Goal: Transaction & Acquisition: Purchase product/service

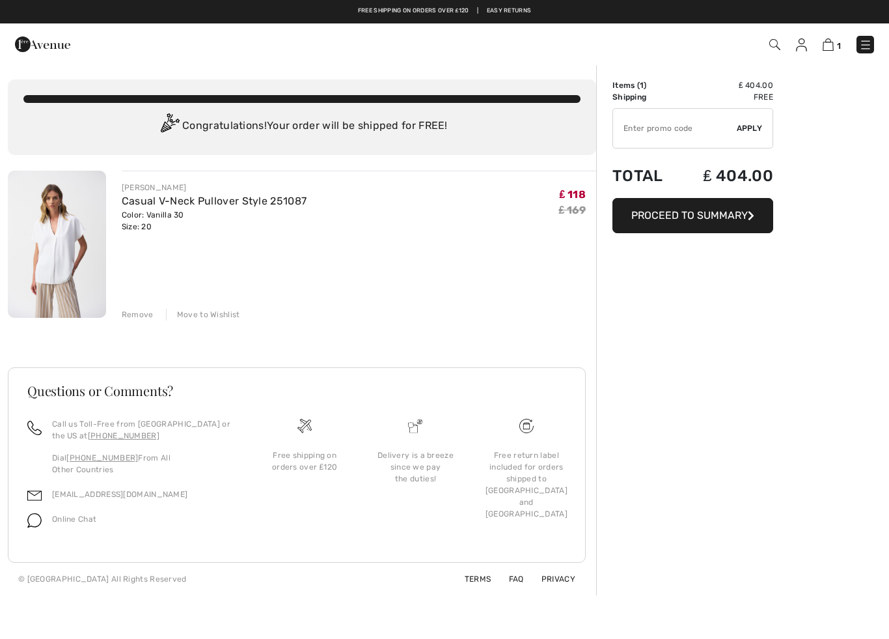
click at [714, 217] on span "Proceed to Summary" at bounding box center [690, 215] width 117 height 12
click at [712, 215] on span "Proceed to Summary" at bounding box center [690, 215] width 117 height 12
click at [710, 216] on span "Proceed to Summary" at bounding box center [690, 215] width 117 height 12
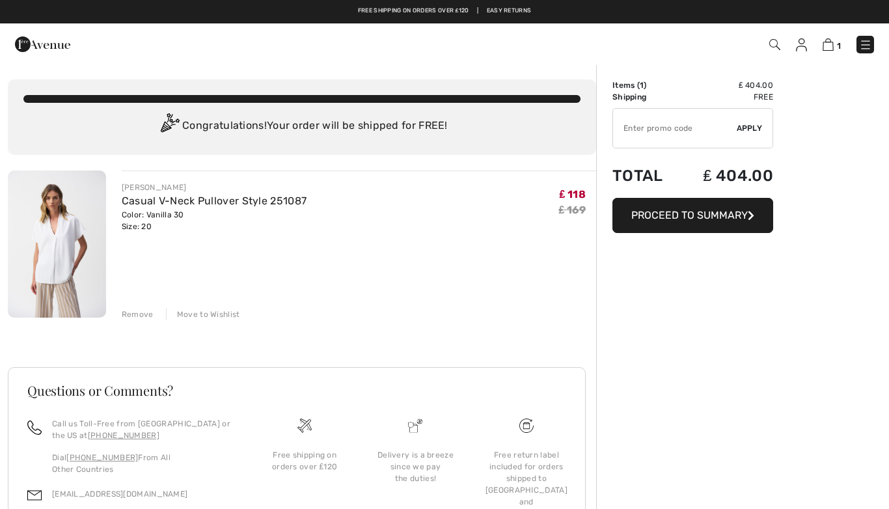
click at [728, 212] on span "Proceed to Summary" at bounding box center [690, 215] width 117 height 12
click at [716, 217] on span "Proceed to Summary" at bounding box center [690, 215] width 117 height 12
click at [775, 314] on div "Order Summary Details Items ( 1 ) ₤ 404.00 Promo code ₤ 0.00 Shipping Free Tax1…" at bounding box center [742, 329] width 293 height 531
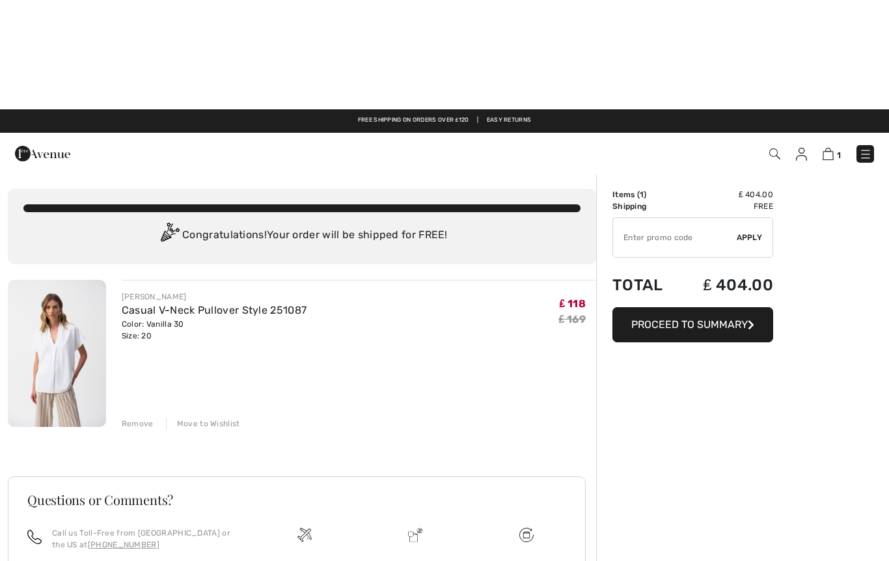
click at [859, 42] on img at bounding box center [865, 44] width 13 height 13
click at [834, 45] on div "Close menu" at bounding box center [444, 280] width 889 height 561
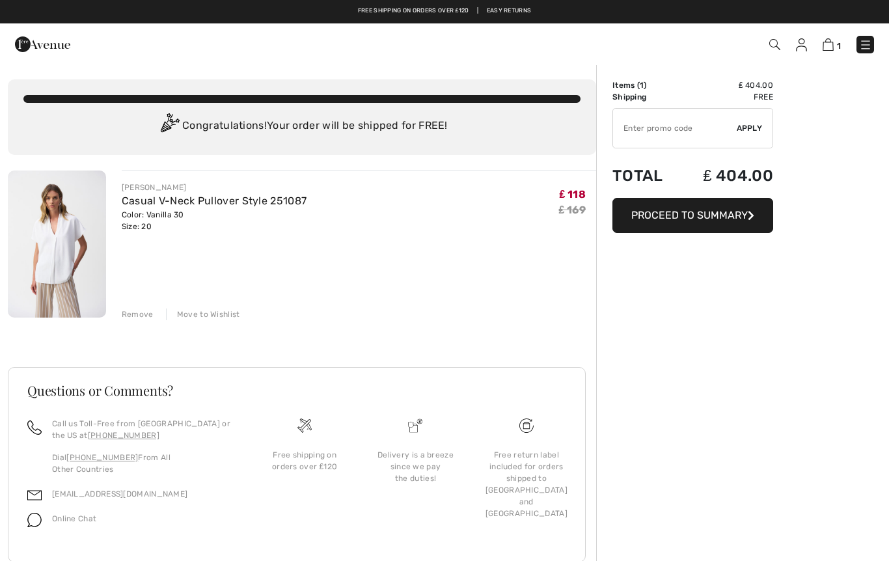
click at [760, 206] on button "Proceed to Summary" at bounding box center [693, 215] width 161 height 35
click at [773, 204] on button "Proceed to Summary" at bounding box center [693, 215] width 161 height 35
click at [772, 219] on button "Proceed to Summary" at bounding box center [693, 215] width 161 height 35
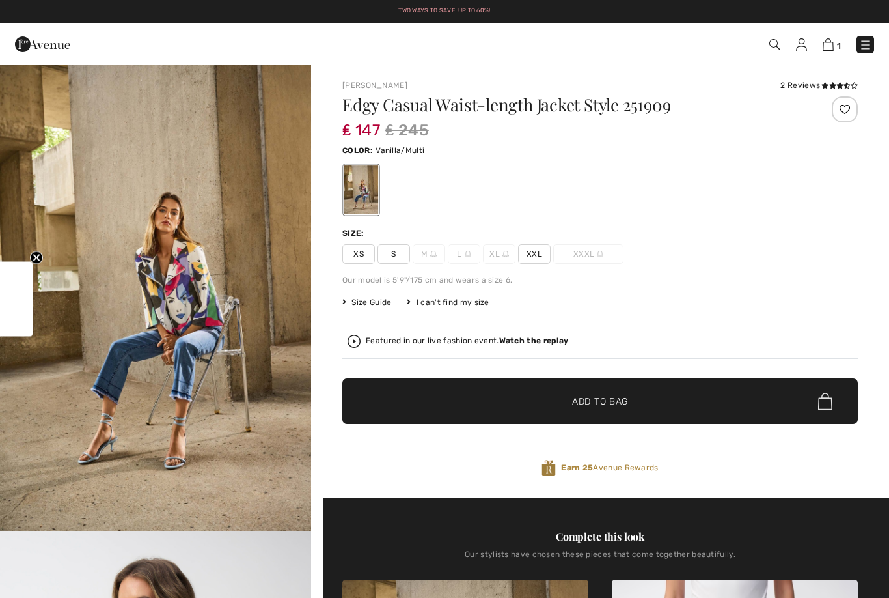
checkbox input "true"
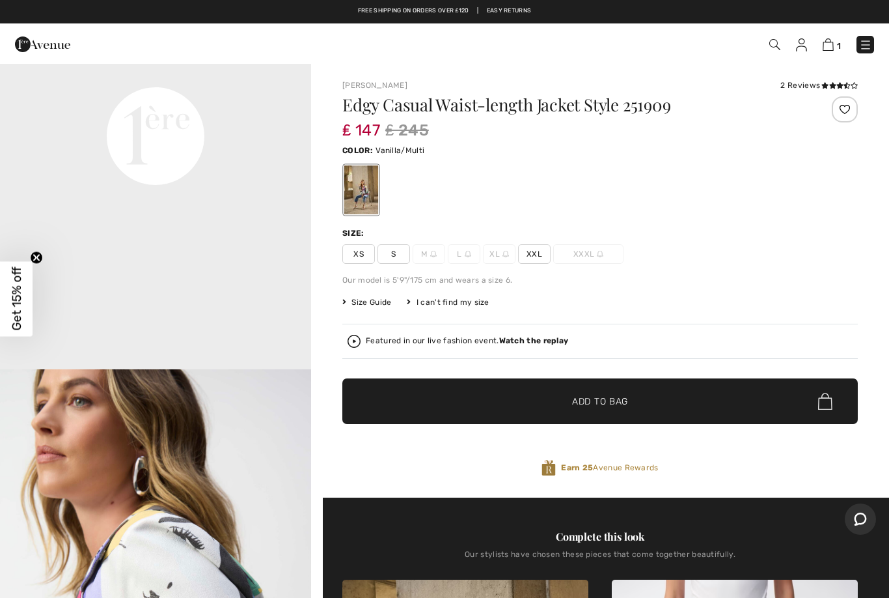
scroll to position [1101, 0]
